Goal: Task Accomplishment & Management: Use online tool/utility

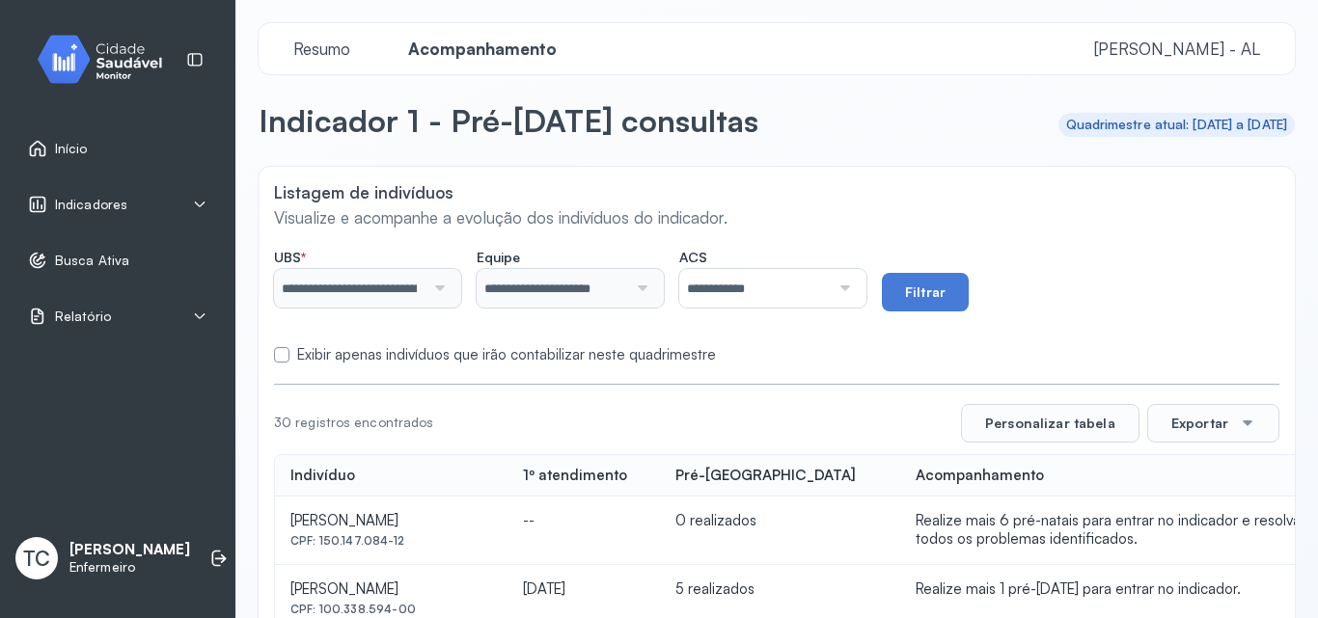
scroll to position [193, 0]
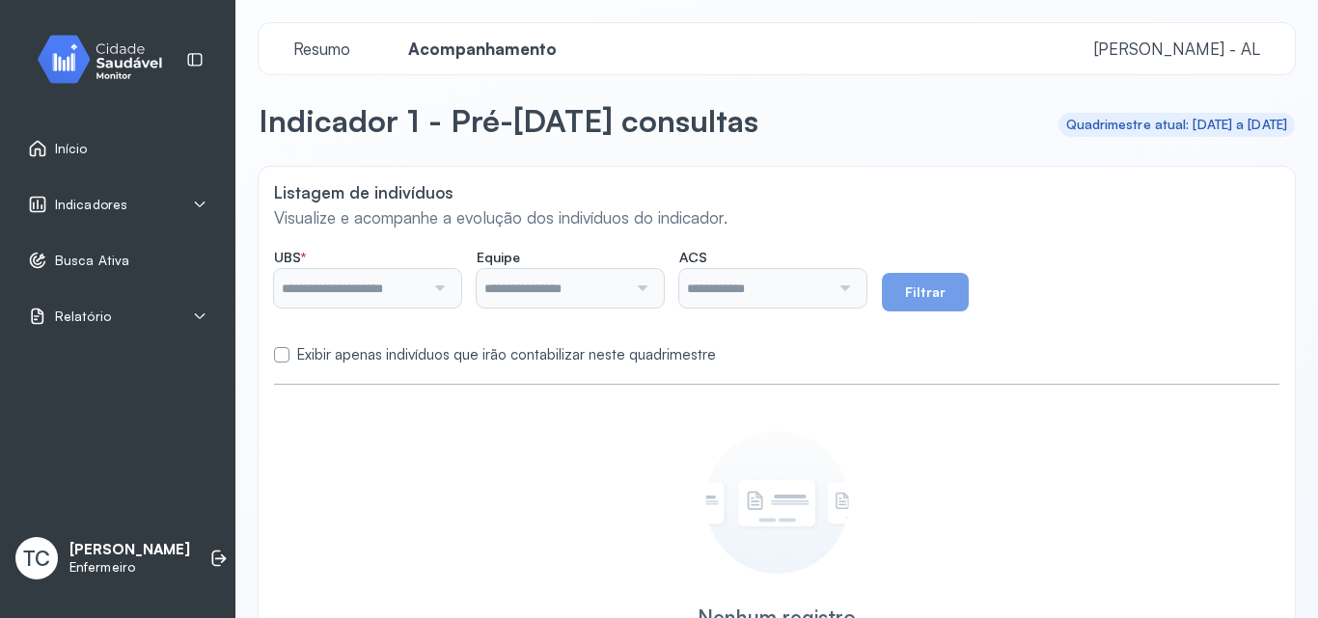
type input "**********"
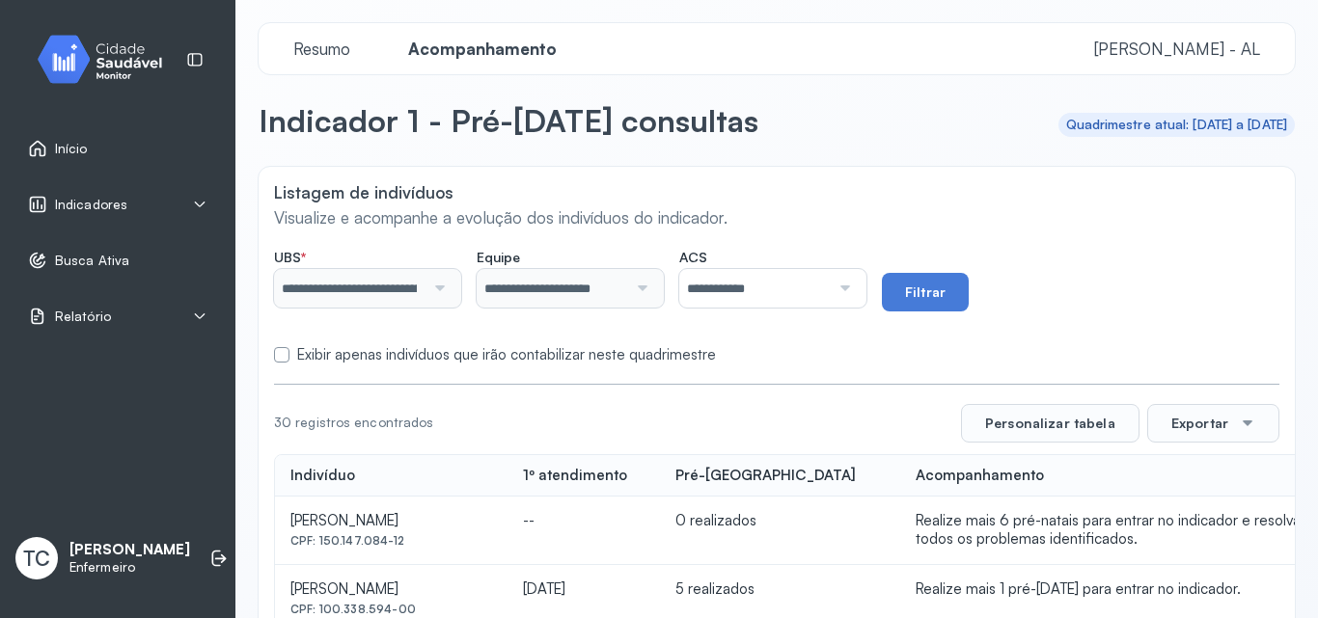
drag, startPoint x: 306, startPoint y: 358, endPoint x: 336, endPoint y: 351, distance: 30.7
click at [305, 358] on label "Exibir apenas indivíduos que irão contabilizar neste quadrimestre" at bounding box center [506, 355] width 419 height 18
click at [924, 305] on button "Filtrar" at bounding box center [925, 292] width 87 height 39
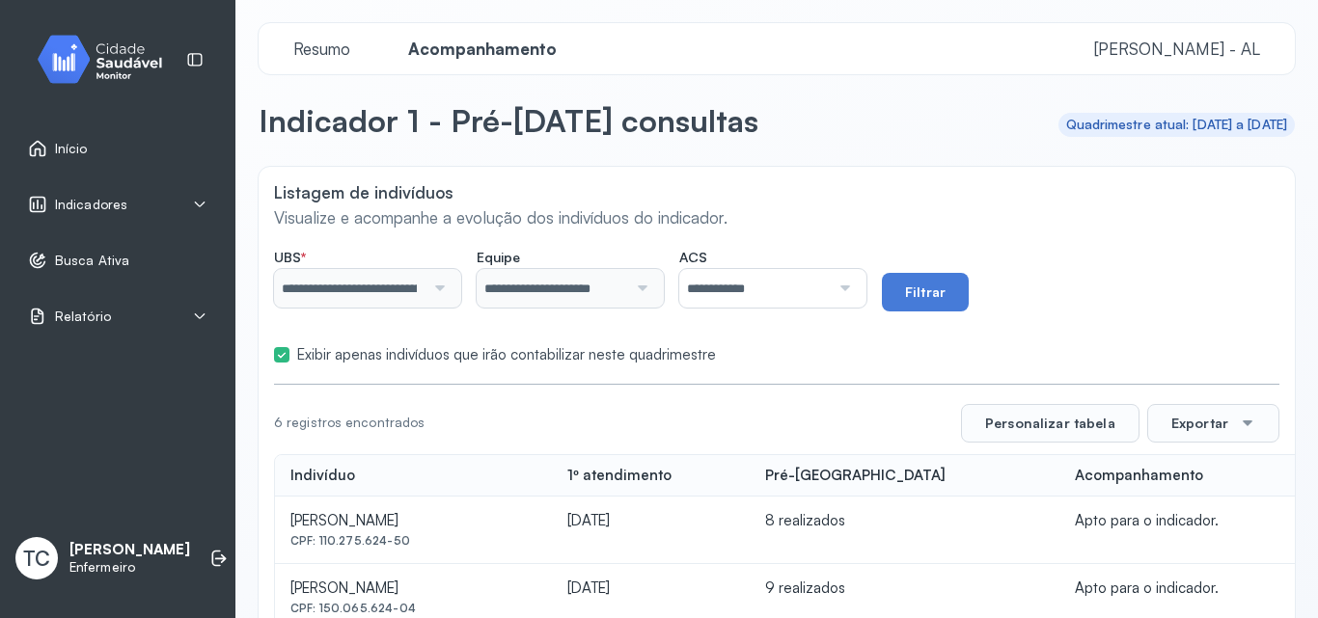
click at [448, 53] on span "Acompanhamento" at bounding box center [483, 49] width 172 height 20
